Goal: Check status: Check status

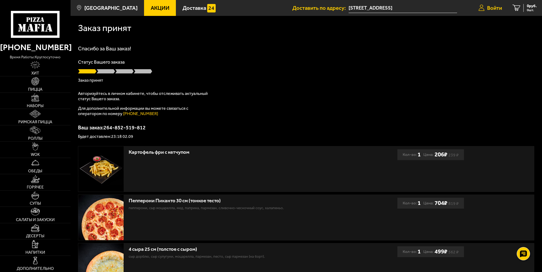
click at [493, 13] on link "Войти" at bounding box center [490, 8] width 34 height 16
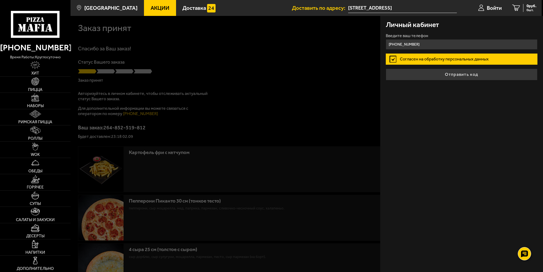
type input "+7 (927) 635-40-77"
click at [386, 69] on button "Отправить код" at bounding box center [462, 75] width 152 height 12
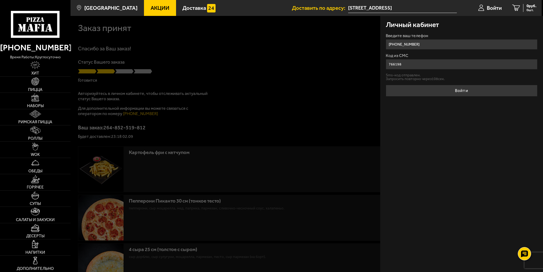
type input "766198"
click at [481, 96] on div "Личный кабинет Введите ваш телефон +7 (927) 635-40-77 Код из СМС 766198 Sms-код…" at bounding box center [461, 144] width 163 height 256
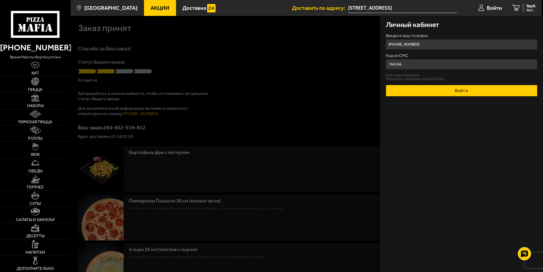
click at [481, 94] on button "Войти" at bounding box center [462, 91] width 152 height 12
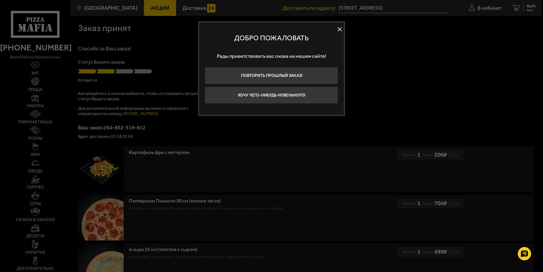
click at [341, 31] on button at bounding box center [340, 29] width 8 height 8
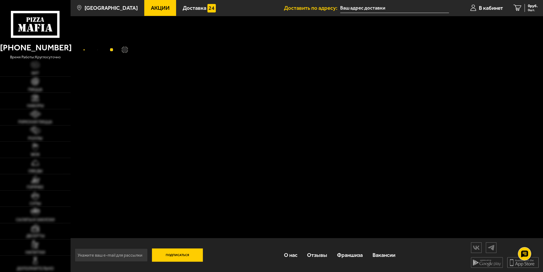
type input "[STREET_ADDRESS]"
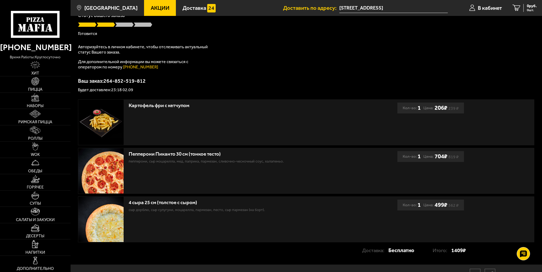
scroll to position [53, 0]
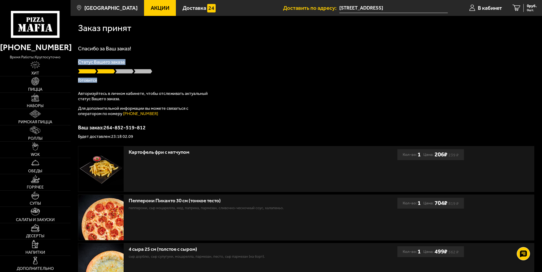
drag, startPoint x: 107, startPoint y: 80, endPoint x: 81, endPoint y: 62, distance: 32.6
click at [79, 60] on div "Спасибо за Ваш заказ! Статус Вашего заказа Готовится Авторизуйтесь в личном каб…" at bounding box center [306, 92] width 456 height 93
click at [116, 82] on p "Готовится" at bounding box center [306, 80] width 456 height 4
drag, startPoint x: 113, startPoint y: 82, endPoint x: 74, endPoint y: 58, distance: 45.8
click at [74, 58] on div "Заказ принят Спасибо за Ваш заказ! Статус Вашего заказа Готовится Авторизуйтесь…" at bounding box center [306, 163] width 471 height 295
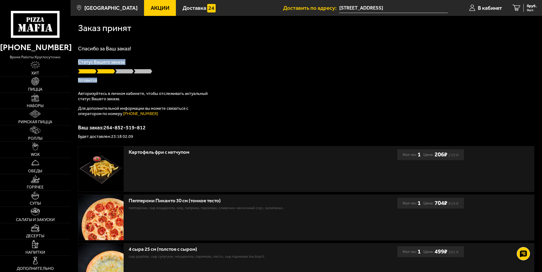
click at [73, 58] on div "Заказ принят Спасибо за Ваш заказ! Статус Вашего заказа Готовится Авторизуйтесь…" at bounding box center [306, 163] width 471 height 295
drag, startPoint x: 73, startPoint y: 58, endPoint x: 112, endPoint y: 84, distance: 46.9
click at [112, 84] on div "Заказ принят Спасибо за Ваш заказ! Статус Вашего заказа Готовится Авторизуйтесь…" at bounding box center [306, 163] width 471 height 295
click at [112, 84] on div "Спасибо за Ваш заказ! Статус Вашего заказа Готовится Авторизуйтесь в личном каб…" at bounding box center [306, 92] width 456 height 93
drag, startPoint x: 112, startPoint y: 84, endPoint x: 78, endPoint y: 63, distance: 39.4
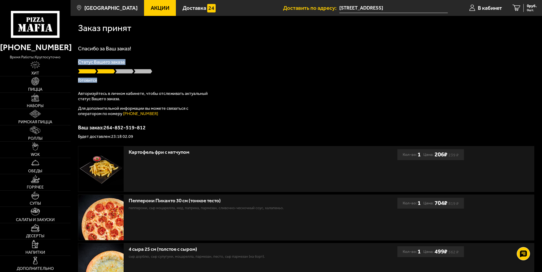
click at [78, 63] on div "Спасибо за Ваш заказ! Статус Вашего заказа Готовится Авторизуйтесь в личном каб…" at bounding box center [306, 92] width 456 height 93
click at [78, 63] on p "Статус Вашего заказа" at bounding box center [306, 62] width 456 height 5
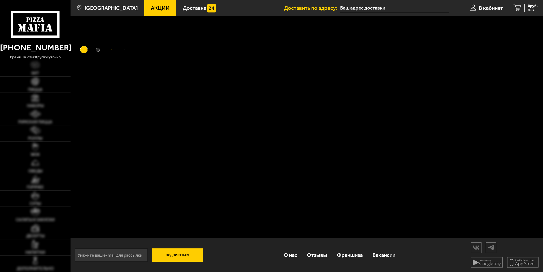
type input "[STREET_ADDRESS]"
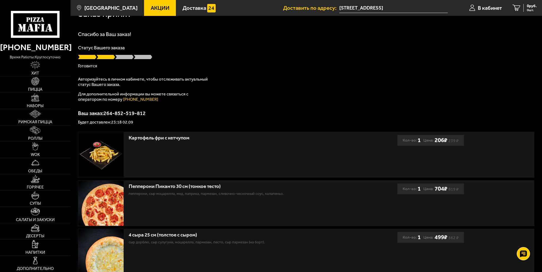
scroll to position [73, 0]
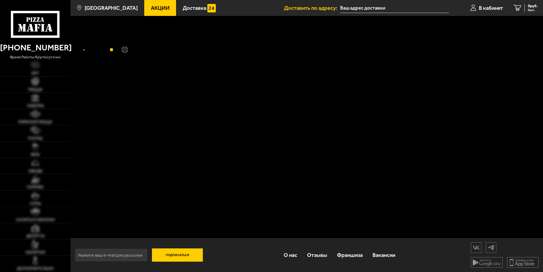
type input "[STREET_ADDRESS]"
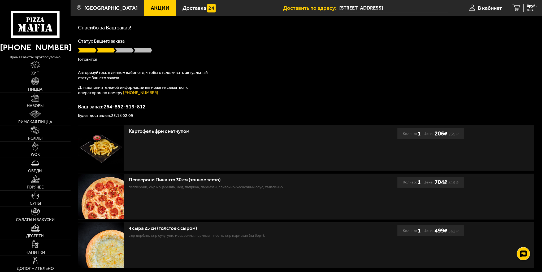
scroll to position [20, 0]
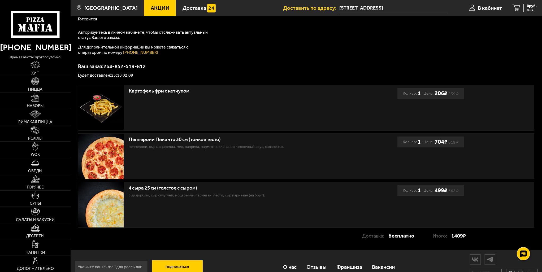
scroll to position [73, 0]
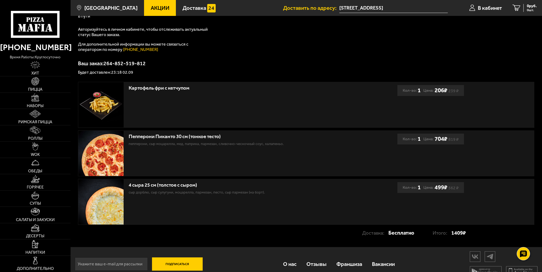
scroll to position [73, 0]
